Goal: Find specific page/section: Find specific page/section

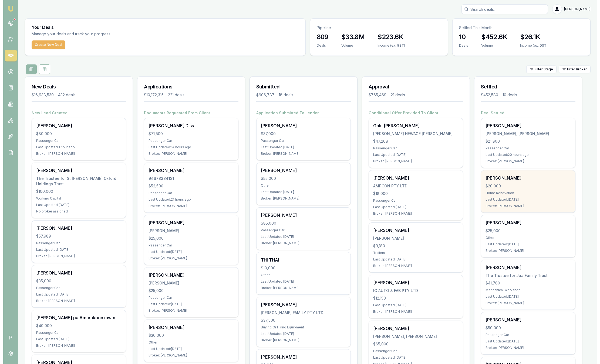
scroll to position [1, 0]
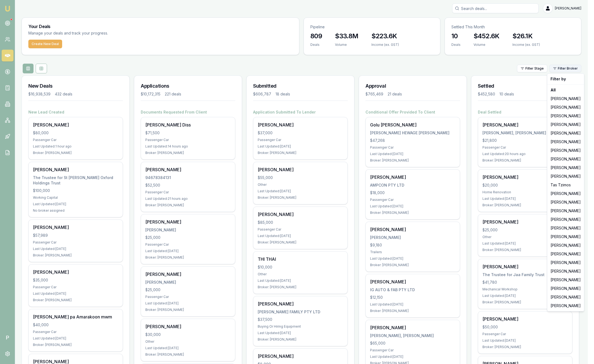
click at [578, 71] on html "Emu Broker P [PERSON_NAME] Toggle Menu Your Deals Manage your deals and track y…" at bounding box center [297, 181] width 594 height 364
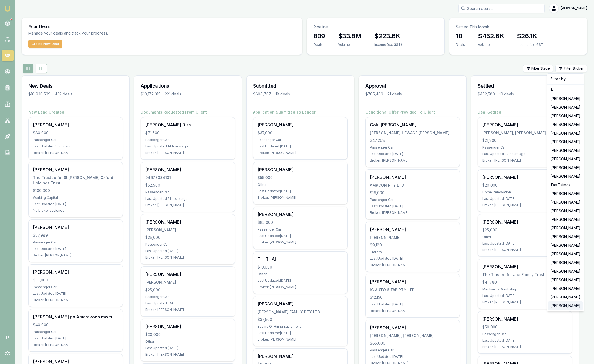
click at [558, 308] on div "[PERSON_NAME]" at bounding box center [565, 306] width 35 height 9
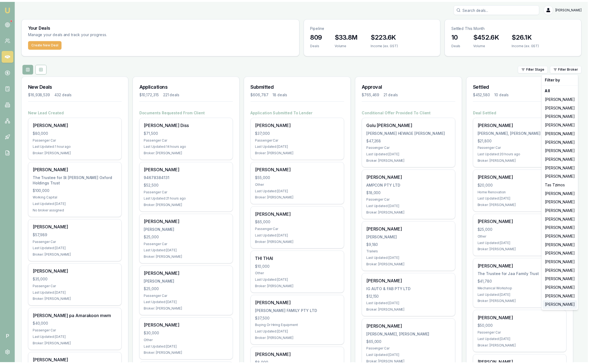
scroll to position [0, 0]
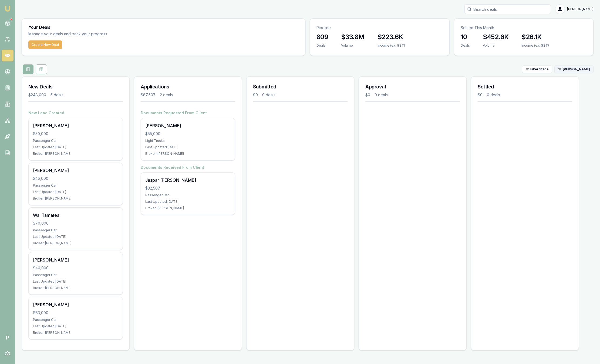
click at [577, 66] on html "Emu Broker P [PERSON_NAME] Toggle Menu Your Deals Manage your deals and track y…" at bounding box center [300, 182] width 600 height 364
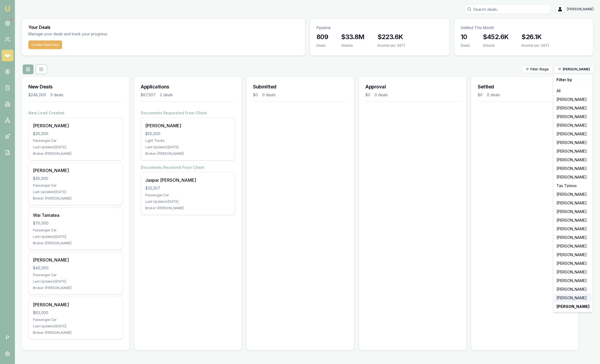
click at [583, 300] on div "[PERSON_NAME]" at bounding box center [572, 298] width 37 height 9
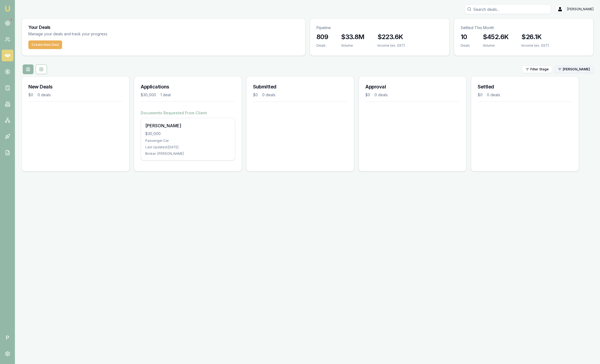
click at [570, 68] on html "Emu Broker P [PERSON_NAME] Toggle Menu Your Deals Manage your deals and track y…" at bounding box center [300, 182] width 600 height 364
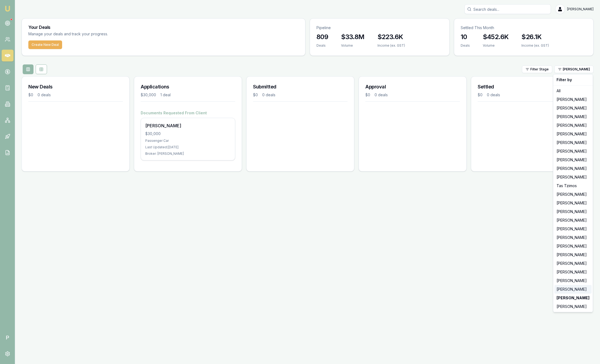
click at [568, 290] on div "[PERSON_NAME]" at bounding box center [572, 289] width 37 height 9
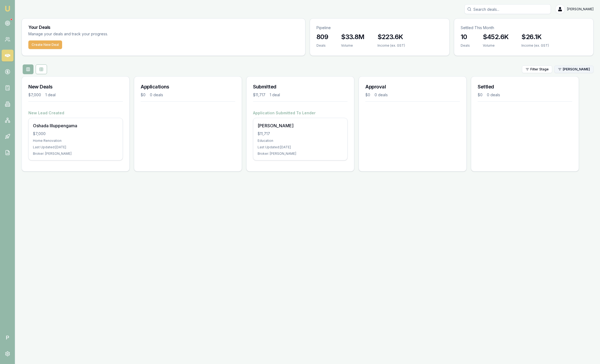
click at [573, 66] on html "Emu Broker P [PERSON_NAME] Toggle Menu Your Deals Manage your deals and track y…" at bounding box center [300, 182] width 600 height 364
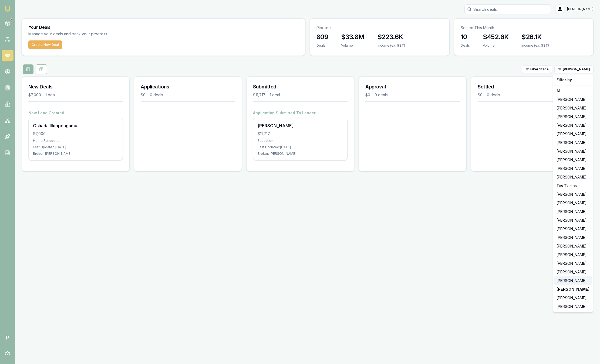
click at [576, 285] on div "[PERSON_NAME]" at bounding box center [572, 281] width 37 height 9
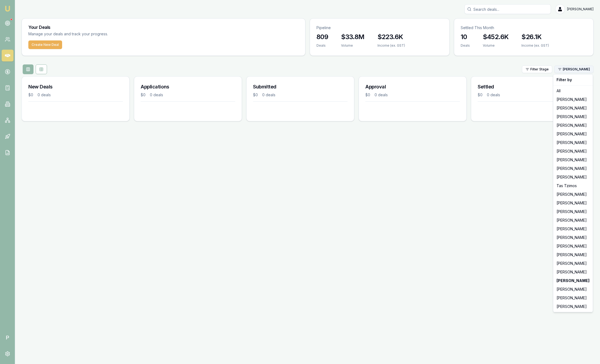
click at [569, 71] on html "Emu Broker P [PERSON_NAME] Toggle Menu Your Deals Manage your deals and track y…" at bounding box center [300, 182] width 600 height 364
click at [565, 271] on div "[PERSON_NAME]" at bounding box center [572, 272] width 37 height 9
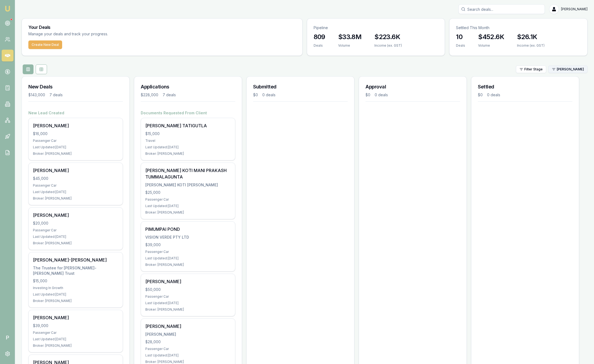
click at [568, 71] on html "Emu Broker P [PERSON_NAME] Toggle Menu Your Deals Manage your deals and track y…" at bounding box center [297, 182] width 594 height 364
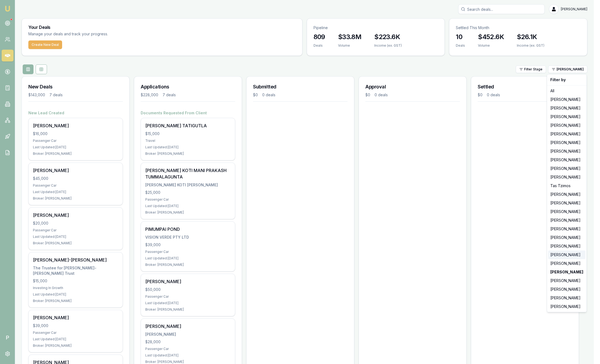
click at [560, 255] on div "[PERSON_NAME]" at bounding box center [566, 255] width 37 height 9
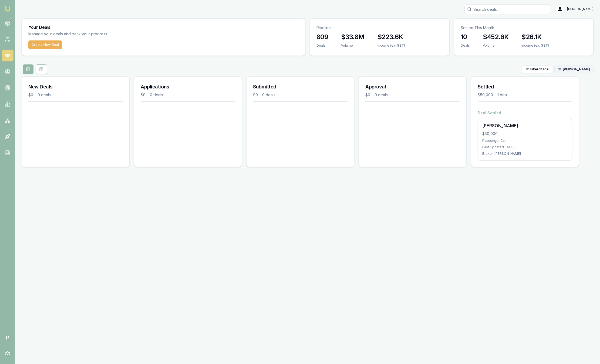
click at [569, 68] on html "Emu Broker P [PERSON_NAME] Toggle Menu Your Deals Manage your deals and track y…" at bounding box center [300, 182] width 600 height 364
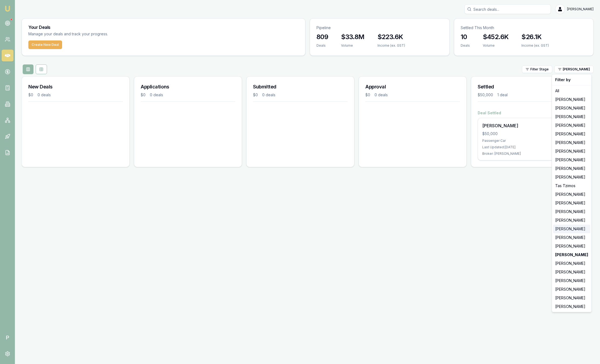
click at [556, 229] on div "[PERSON_NAME]" at bounding box center [571, 229] width 37 height 9
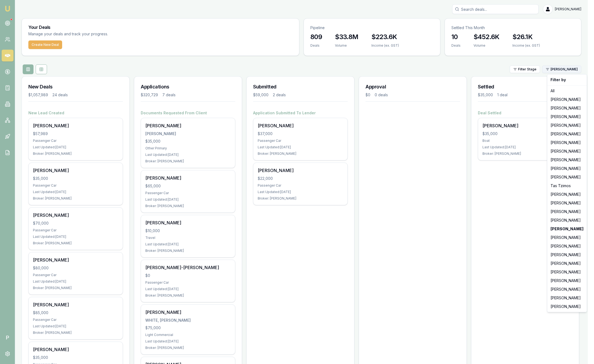
click at [573, 72] on html "Emu Broker P [PERSON_NAME] Toggle Menu Your Deals Manage your deals and track y…" at bounding box center [297, 182] width 594 height 364
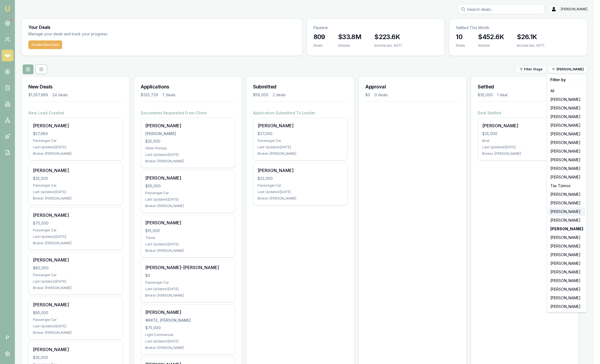
click at [561, 210] on div "[PERSON_NAME]" at bounding box center [566, 212] width 37 height 9
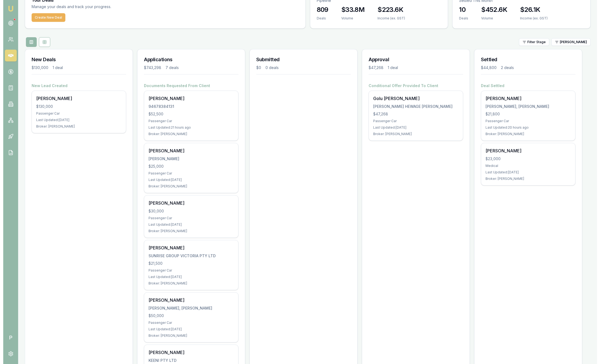
scroll to position [30, 0]
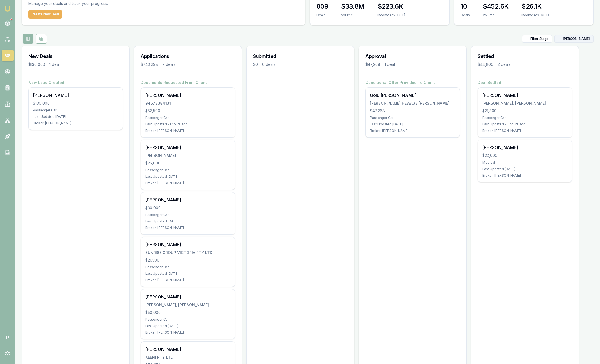
click at [582, 42] on html "Emu Broker P [PERSON_NAME] Toggle Menu Your Deals Manage your deals and track y…" at bounding box center [300, 152] width 600 height 364
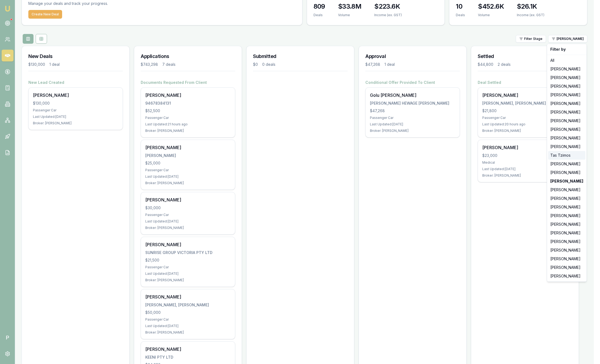
click at [567, 156] on div "Tas Tzimos" at bounding box center [566, 155] width 37 height 9
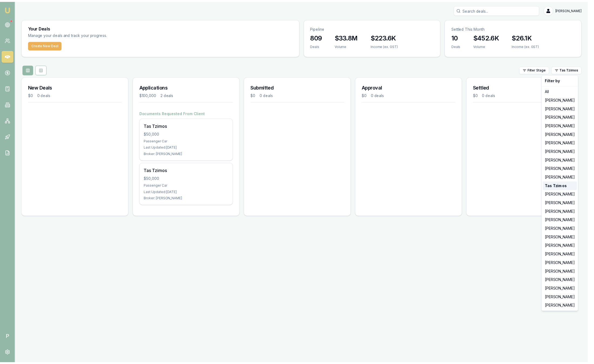
scroll to position [0, 0]
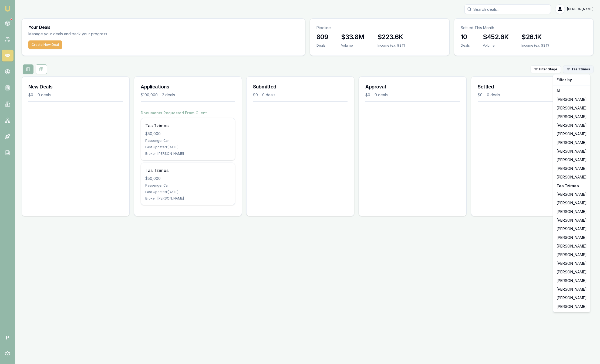
click at [578, 69] on html "Emu Broker P [PERSON_NAME] Toggle Menu Your Deals Manage your deals and track y…" at bounding box center [300, 182] width 600 height 364
click at [512, 72] on html "Emu Broker P [PERSON_NAME] Toggle Menu Your Deals Manage your deals and track y…" at bounding box center [300, 182] width 600 height 364
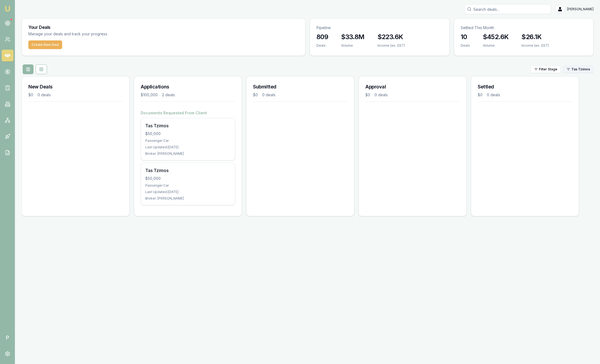
click at [585, 70] on html "Emu Broker P [PERSON_NAME] Toggle Menu Your Deals Manage your deals and track y…" at bounding box center [300, 182] width 600 height 364
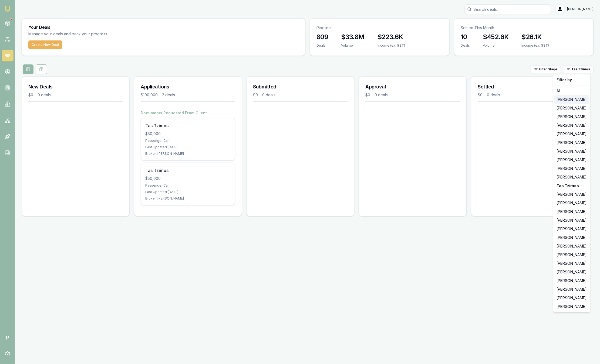
click at [571, 101] on div "[PERSON_NAME]" at bounding box center [571, 99] width 35 height 9
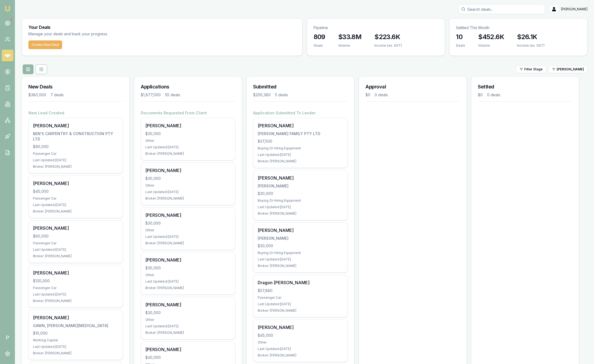
click at [295, 117] on div "Application Submitted To Lender [PERSON_NAME] [PERSON_NAME] FAMILY PTY LTD $37,…" at bounding box center [300, 236] width 94 height 252
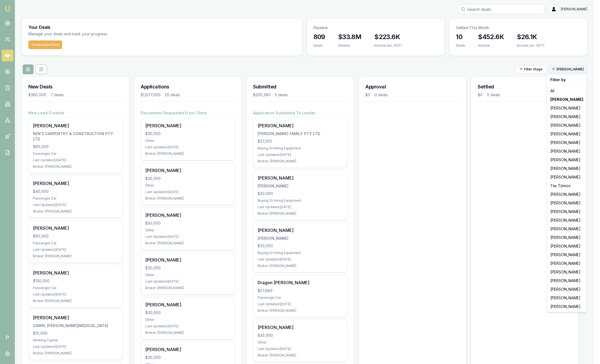
click at [562, 68] on html "Emu Broker P [PERSON_NAME] Toggle Menu Your Deals Manage your deals and track y…" at bounding box center [300, 182] width 600 height 364
click at [561, 125] on div "[PERSON_NAME]" at bounding box center [566, 125] width 37 height 9
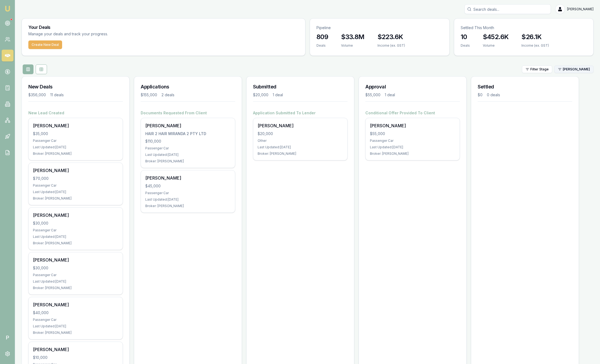
click at [566, 72] on html "Emu Broker P [PERSON_NAME] Toggle Menu Your Deals Manage your deals and track y…" at bounding box center [300, 182] width 600 height 364
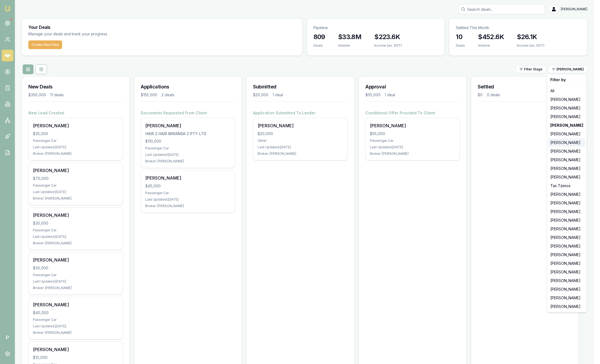
click at [560, 142] on div "[PERSON_NAME]" at bounding box center [566, 142] width 37 height 9
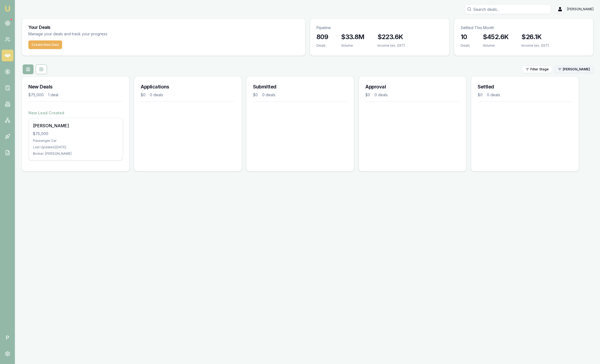
click at [576, 70] on html "Emu Broker P [PERSON_NAME] Toggle Menu Your Deals Manage your deals and track y…" at bounding box center [300, 182] width 600 height 364
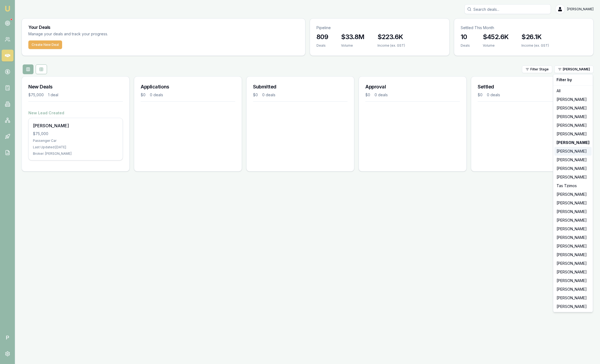
click at [564, 152] on div "[PERSON_NAME]" at bounding box center [572, 151] width 37 height 9
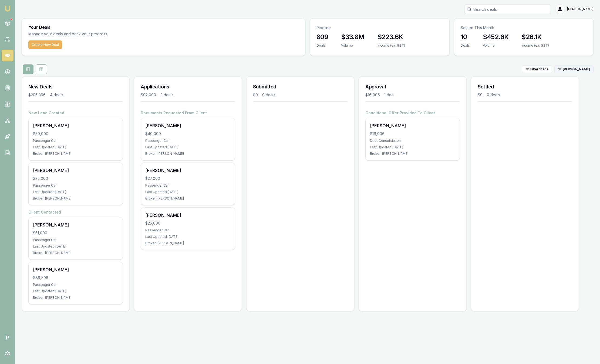
click at [586, 66] on html "Emu Broker P [PERSON_NAME] Toggle Menu Your Deals Manage your deals and track y…" at bounding box center [300, 182] width 600 height 364
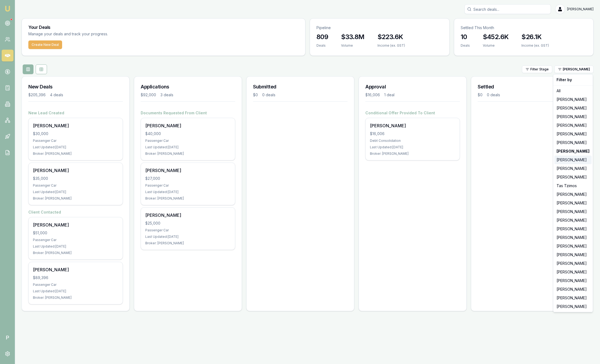
click at [581, 162] on div "[PERSON_NAME]" at bounding box center [572, 160] width 37 height 9
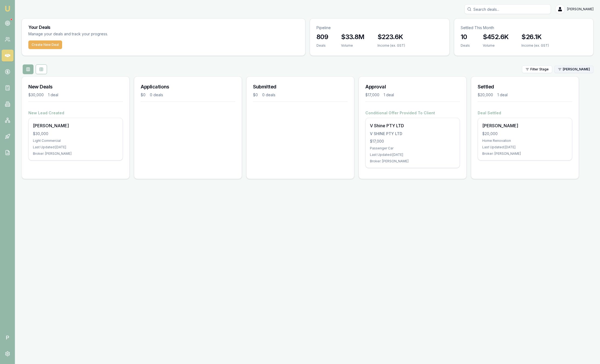
click at [570, 72] on html "Emu Broker P [PERSON_NAME] Toggle Menu Your Deals Manage your deals and track y…" at bounding box center [300, 182] width 600 height 364
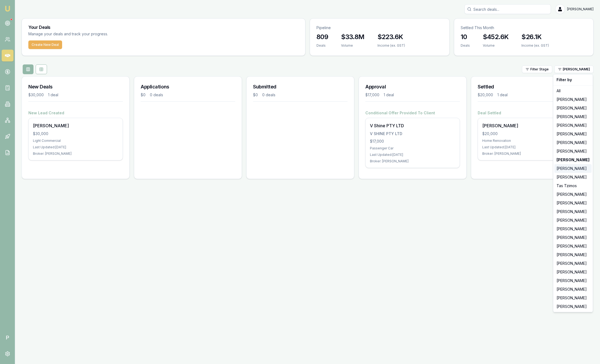
click at [565, 168] on div "[PERSON_NAME]" at bounding box center [572, 168] width 37 height 9
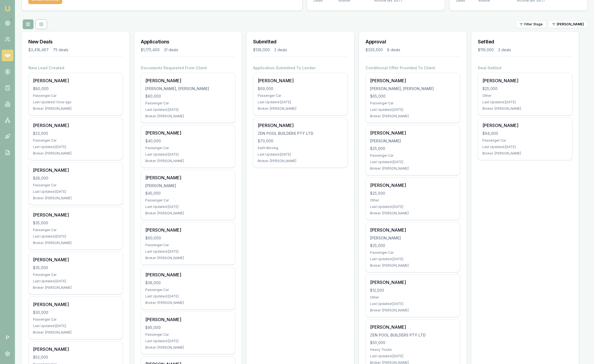
scroll to position [43, 0]
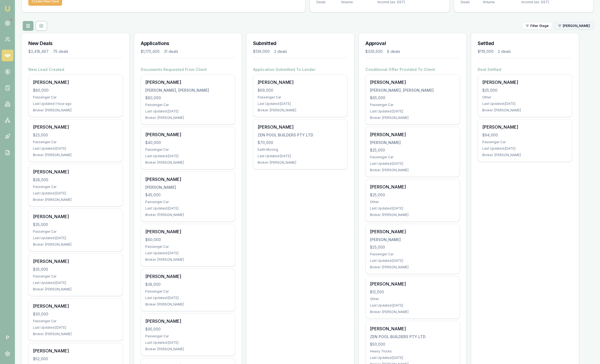
click at [568, 26] on html "Emu Broker P [PERSON_NAME] Toggle Menu Your Deals Manage your deals and track y…" at bounding box center [300, 139] width 600 height 364
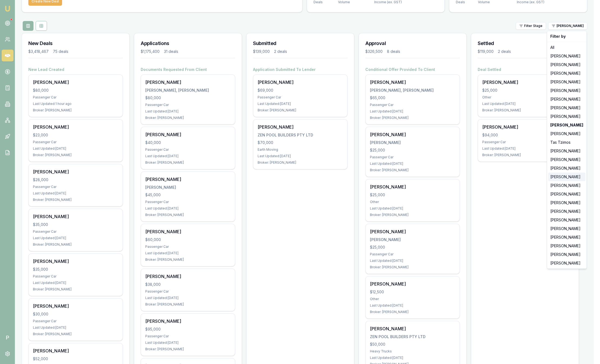
click at [563, 177] on div "[PERSON_NAME]" at bounding box center [566, 177] width 37 height 9
